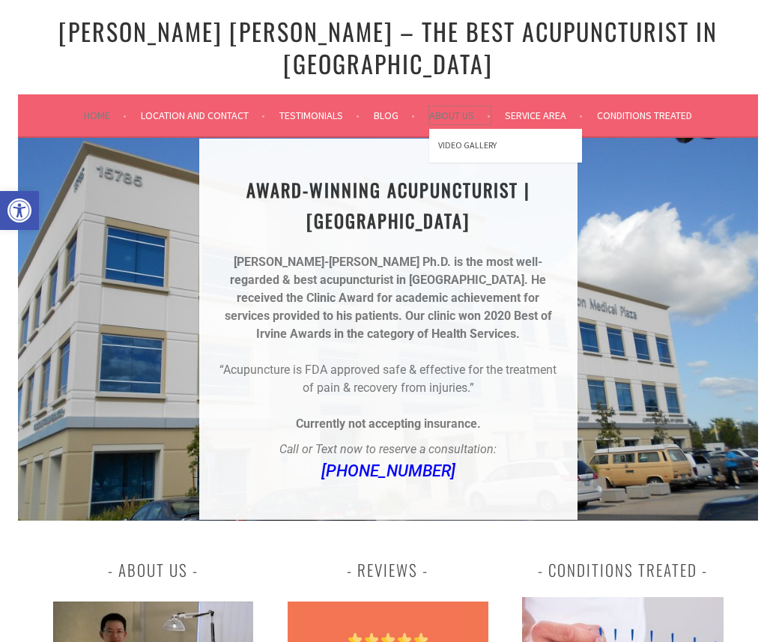
click at [460, 106] on link "About Us" at bounding box center [459, 115] width 61 height 18
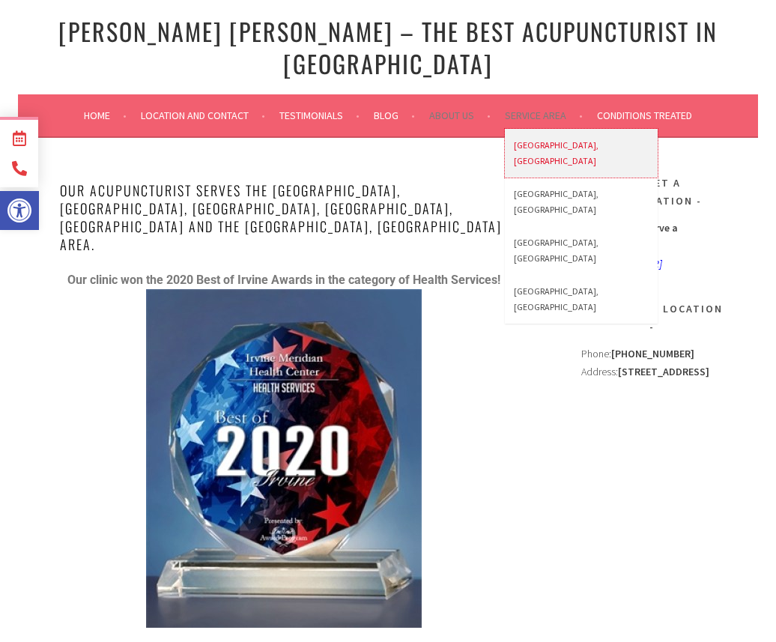
click at [537, 129] on link "[GEOGRAPHIC_DATA], [GEOGRAPHIC_DATA]" at bounding box center [581, 153] width 153 height 49
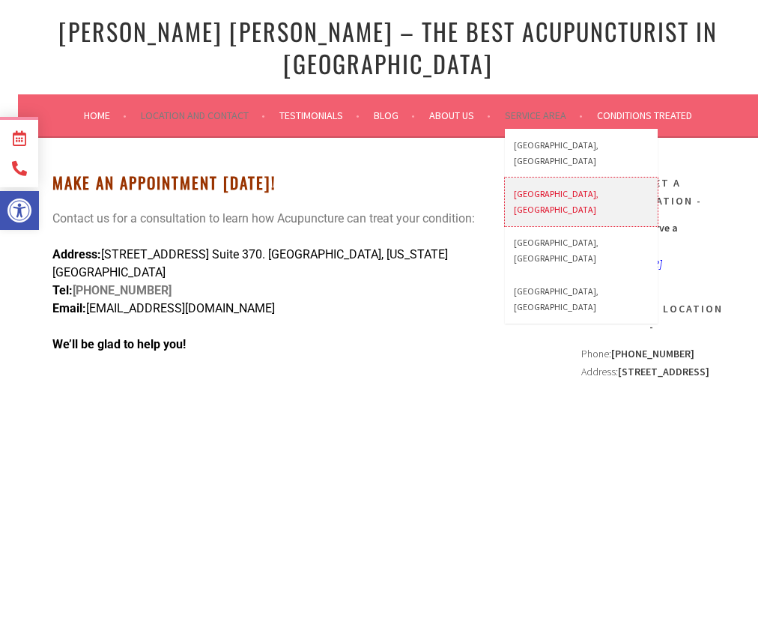
click at [538, 178] on link "[GEOGRAPHIC_DATA], [GEOGRAPHIC_DATA]" at bounding box center [581, 202] width 153 height 49
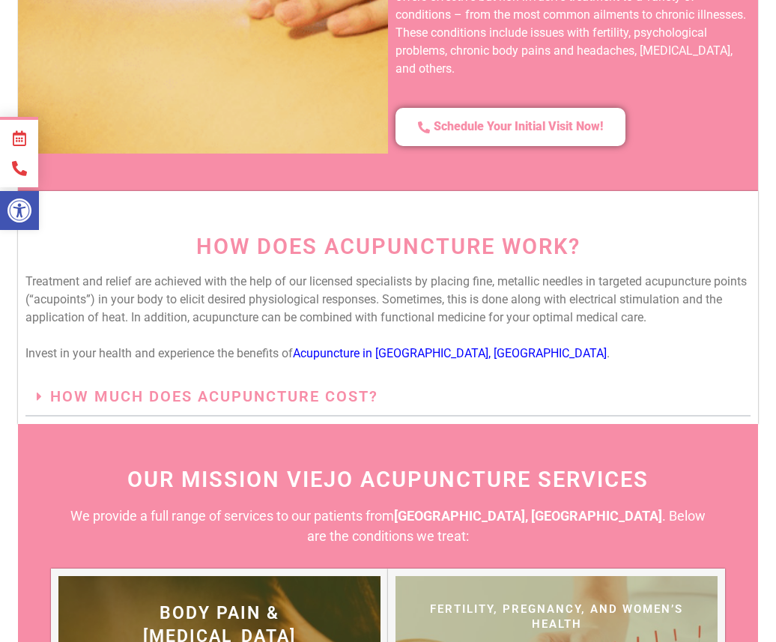
scroll to position [1297, 0]
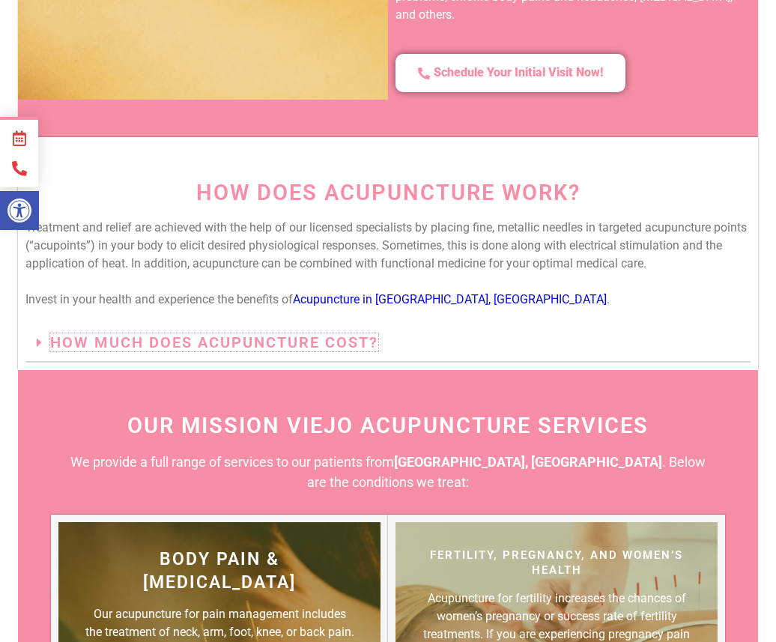
click at [375, 333] on link "How much does acupuncture cost?" at bounding box center [214, 342] width 328 height 18
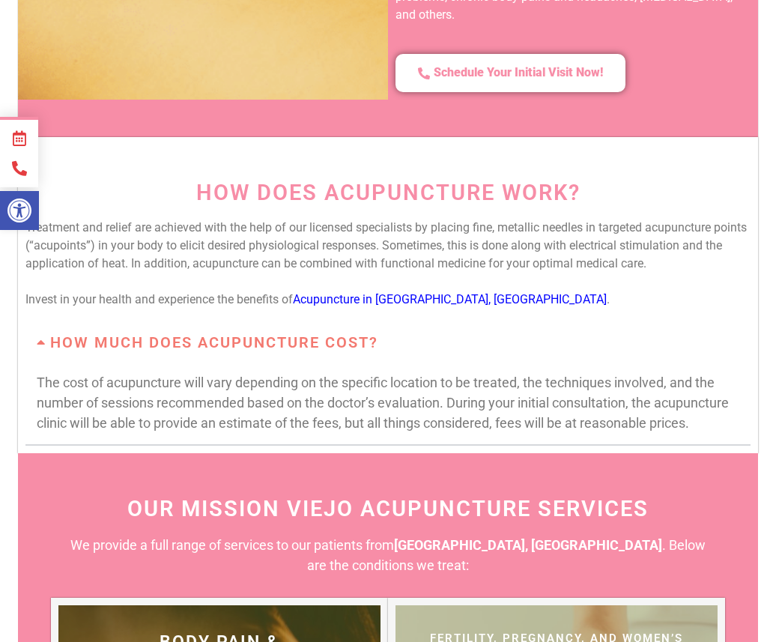
click at [382, 374] on div "How Does Acupuncture Work? Treatment and relief are achieved with the help of o…" at bounding box center [388, 314] width 740 height 279
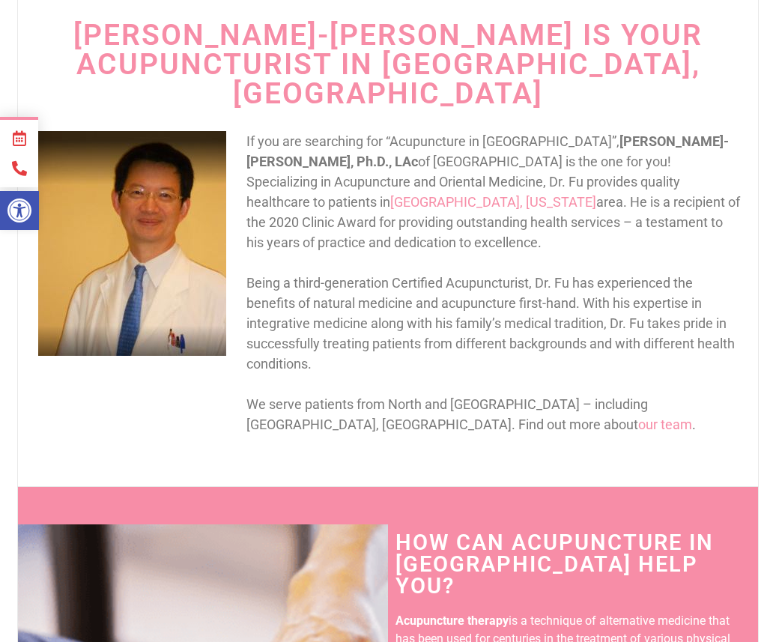
scroll to position [0, 0]
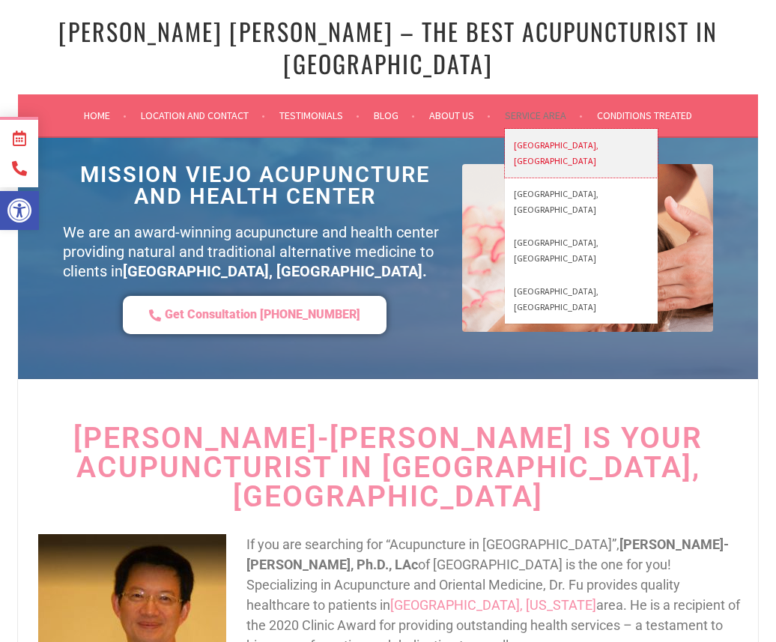
click at [542, 129] on link "[GEOGRAPHIC_DATA], [GEOGRAPHIC_DATA]" at bounding box center [581, 153] width 153 height 49
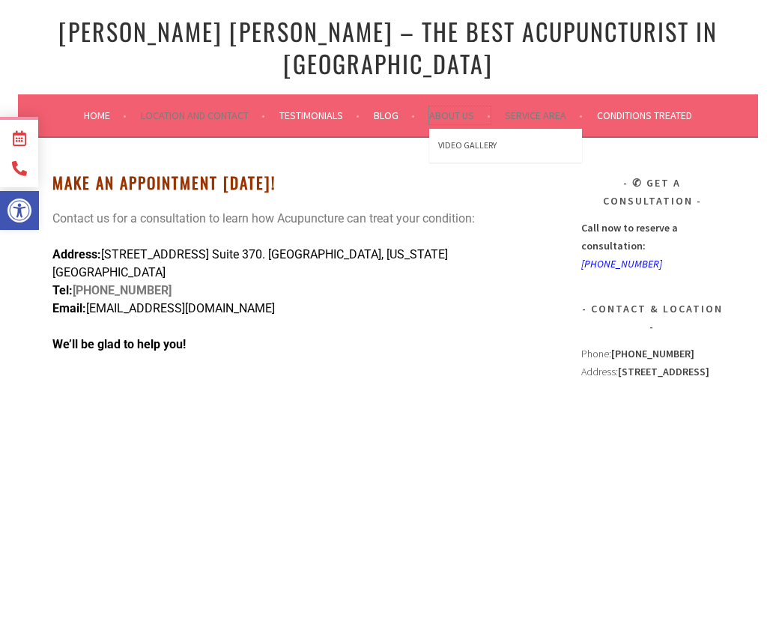
click at [447, 106] on link "About Us" at bounding box center [459, 115] width 61 height 18
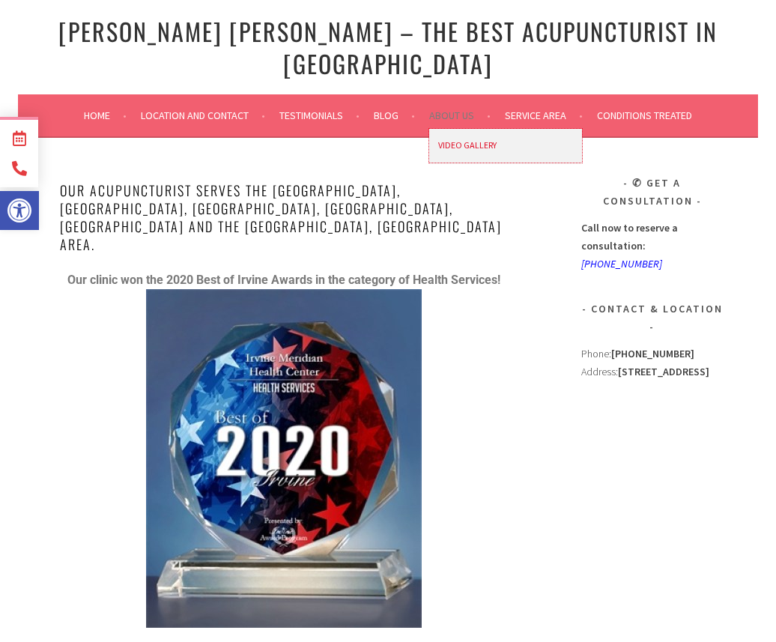
click at [459, 129] on link "Video Gallery" at bounding box center [505, 146] width 153 height 34
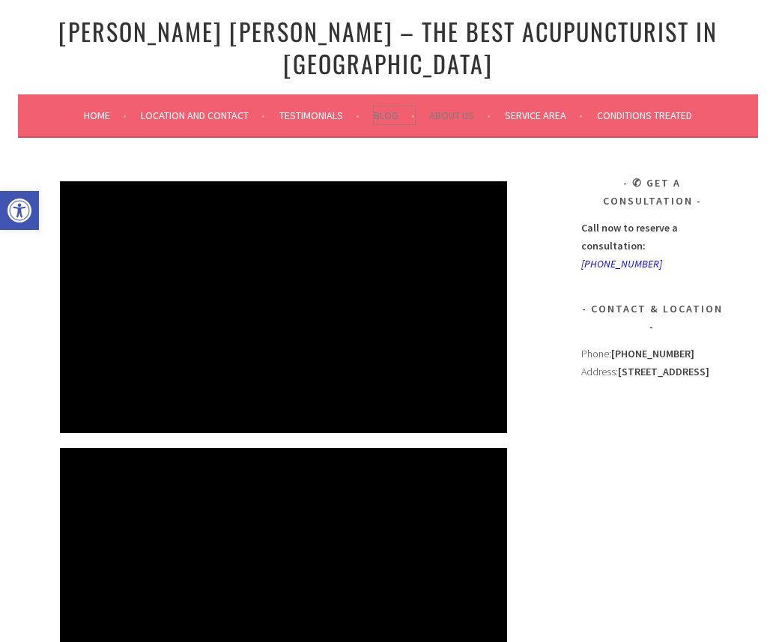
click at [393, 106] on link "Blog" at bounding box center [394, 115] width 41 height 18
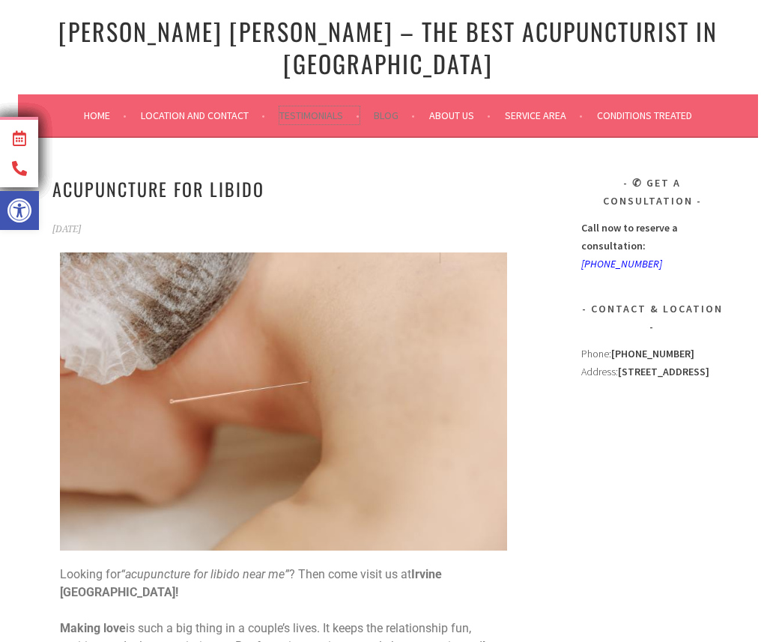
click at [303, 106] on link "Testimonials" at bounding box center [319, 115] width 80 height 18
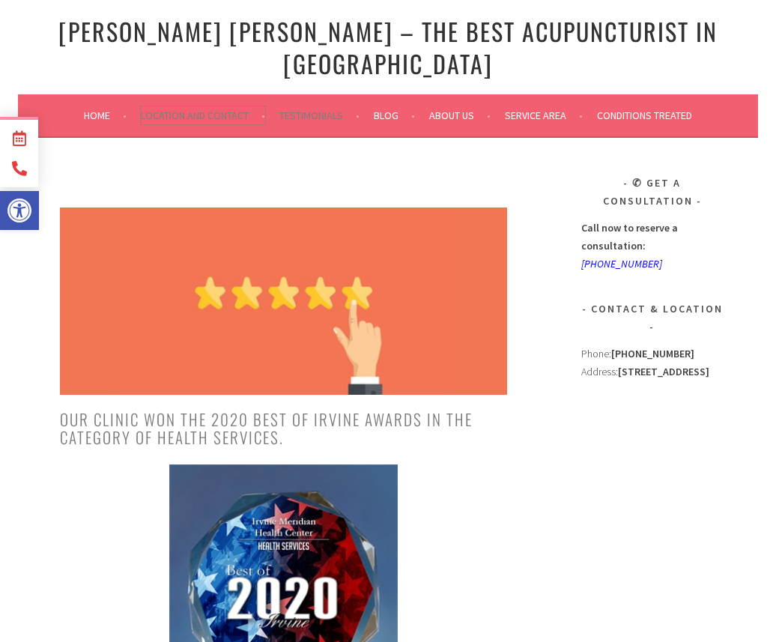
click at [237, 106] on link "Location and Contact" at bounding box center [203, 115] width 124 height 18
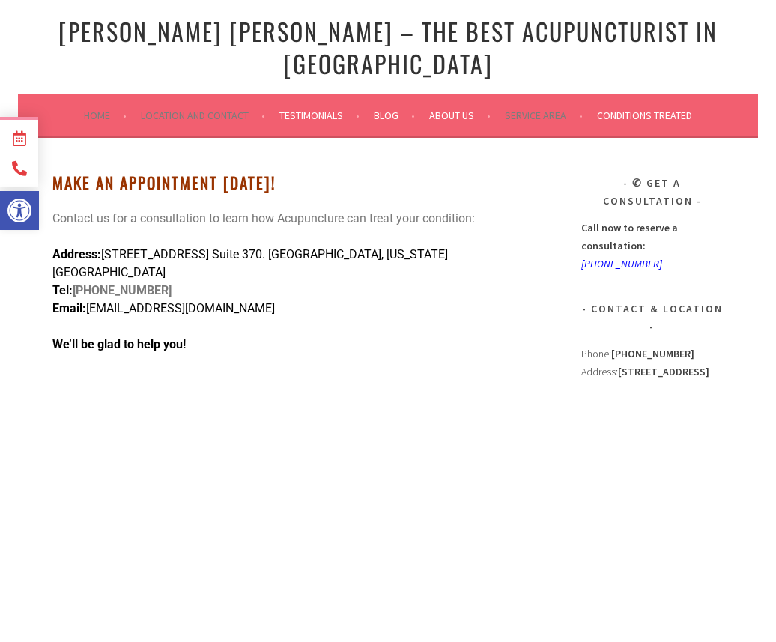
click at [109, 99] on li "Home" at bounding box center [111, 115] width 55 height 36
click at [97, 106] on link "Home" at bounding box center [105, 115] width 43 height 18
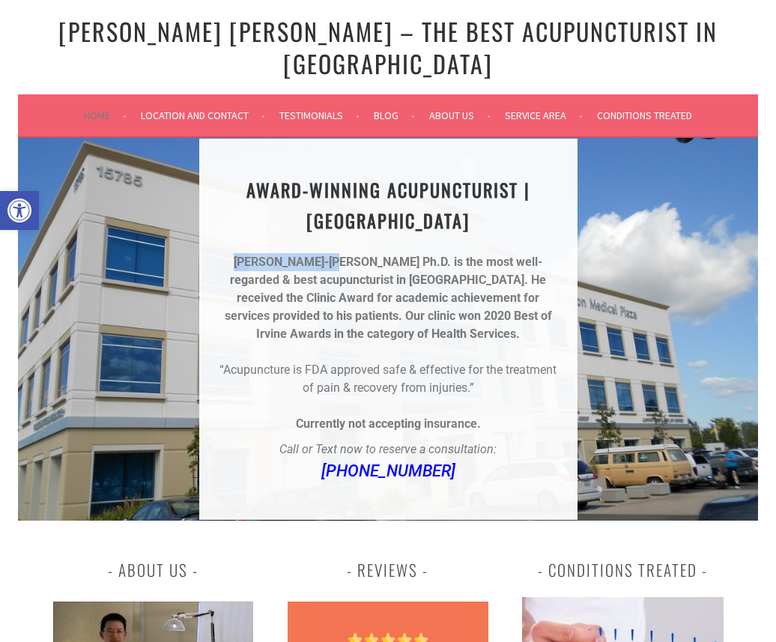
drag, startPoint x: 231, startPoint y: 237, endPoint x: 327, endPoint y: 237, distance: 95.9
click at [327, 253] on p "[PERSON_NAME]-[PERSON_NAME] Ph.D. is the most well-regarded & best acupuncturis…" at bounding box center [388, 298] width 342 height 90
